Goal: Task Accomplishment & Management: Use online tool/utility

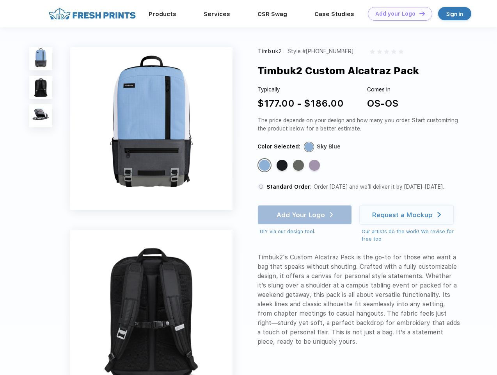
click at [397, 14] on link "Add your Logo Design Tool" at bounding box center [400, 14] width 64 height 14
click at [0, 0] on div "Design Tool" at bounding box center [0, 0] width 0 height 0
click at [419, 13] on link "Add your Logo Design Tool" at bounding box center [400, 14] width 64 height 14
click at [41, 59] on img at bounding box center [40, 58] width 23 height 23
click at [41, 87] on img at bounding box center [40, 87] width 23 height 23
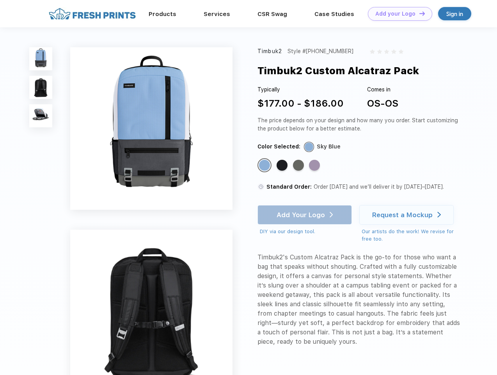
click at [41, 116] on img at bounding box center [40, 115] width 23 height 23
click at [265, 165] on div "Standard Color" at bounding box center [264, 165] width 11 height 11
click at [283, 165] on div "Standard Color" at bounding box center [282, 165] width 11 height 11
click at [299, 165] on div "Standard Color" at bounding box center [298, 165] width 11 height 11
click at [315, 165] on div "Standard Color" at bounding box center [314, 165] width 11 height 11
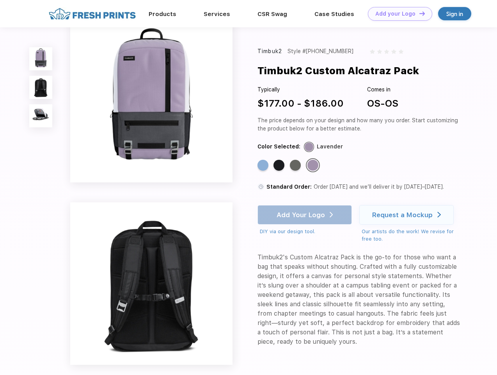
scroll to position [149, 0]
